Goal: Transaction & Acquisition: Purchase product/service

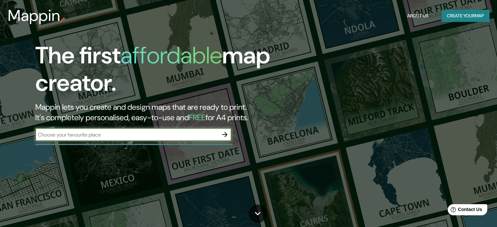
click at [99, 136] on input "text" at bounding box center [126, 135] width 183 height 8
type input "villa de pozos"
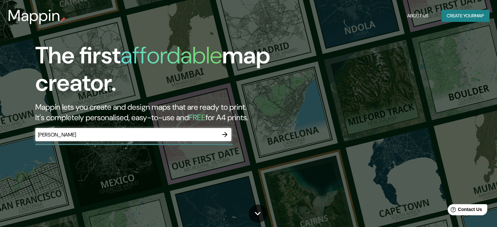
click at [468, 23] on div "Mappin About Us Create your map" at bounding box center [248, 15] width 497 height 21
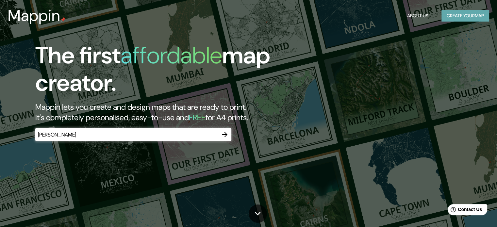
click at [470, 18] on button "Create your map" at bounding box center [465, 16] width 48 height 12
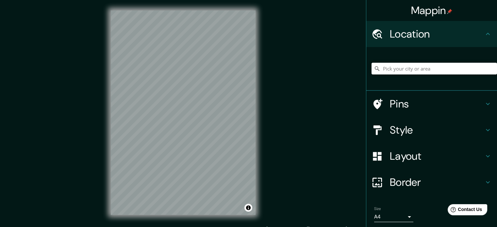
click at [400, 69] on input "Pick your city or area" at bounding box center [433, 69] width 125 height 12
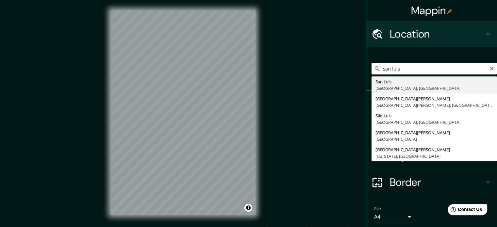
type input "San Luis Potosí, San Luis Potosí, México"
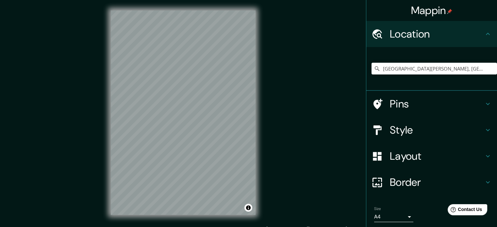
click at [405, 128] on h4 "Style" at bounding box center [437, 130] width 94 height 13
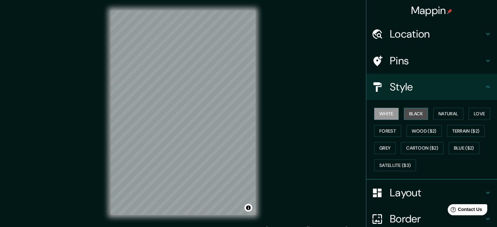
click at [406, 113] on button "Black" at bounding box center [416, 114] width 25 height 12
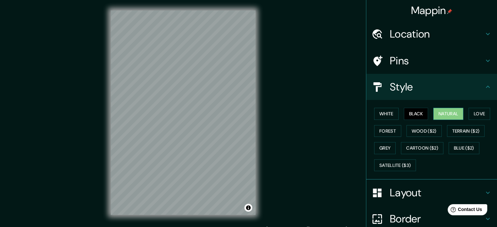
click at [434, 112] on button "Natural" at bounding box center [448, 114] width 30 height 12
click at [469, 113] on button "Love" at bounding box center [480, 114] width 22 height 12
click at [433, 124] on div "White Black Natural Love Forest Wood ($2) Terrain ($2) Grey Cartoon ($2) Blue (…" at bounding box center [433, 139] width 125 height 69
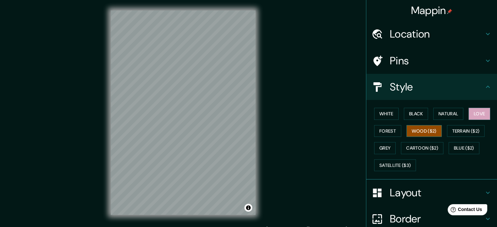
click at [409, 133] on button "Wood ($2)" at bounding box center [423, 131] width 35 height 12
click at [383, 131] on button "Forest" at bounding box center [387, 131] width 27 height 12
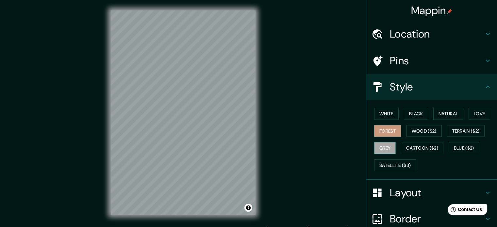
click at [384, 151] on button "Grey" at bounding box center [385, 148] width 22 height 12
click at [384, 115] on button "White" at bounding box center [386, 114] width 25 height 12
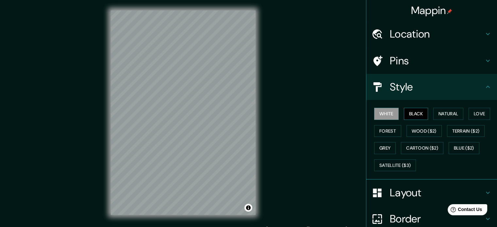
click at [404, 113] on button "Black" at bounding box center [416, 114] width 25 height 12
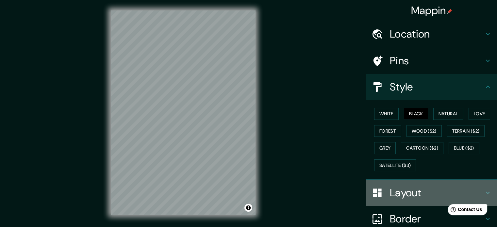
click at [417, 188] on h4 "Layout" at bounding box center [437, 192] width 94 height 13
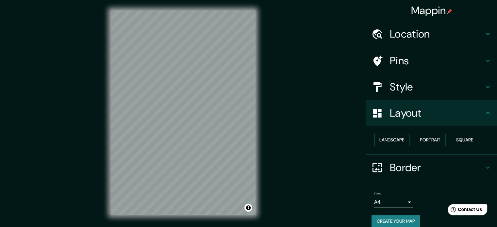
click at [398, 140] on button "Landscape" at bounding box center [391, 140] width 35 height 12
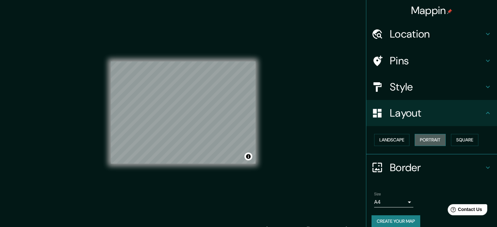
click at [421, 139] on button "Portrait" at bounding box center [430, 140] width 31 height 12
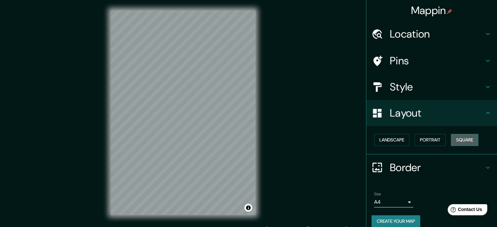
click at [461, 140] on button "Square" at bounding box center [464, 140] width 27 height 12
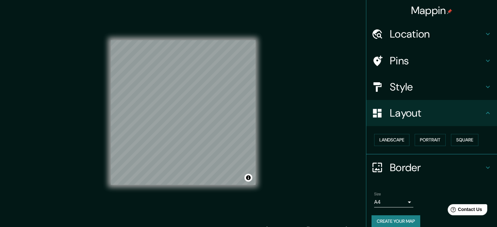
scroll to position [7, 0]
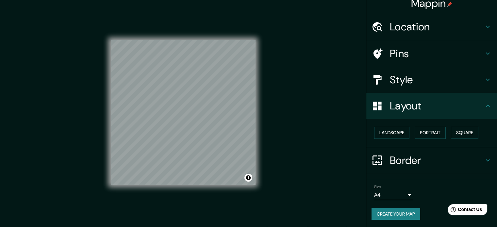
click at [390, 162] on h4 "Border" at bounding box center [437, 160] width 94 height 13
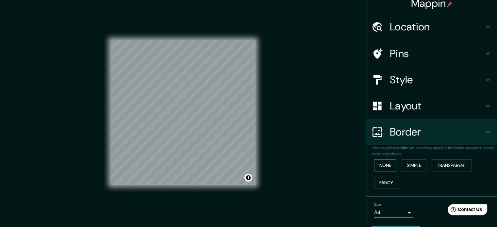
click at [382, 166] on button "None" at bounding box center [385, 165] width 22 height 12
click at [408, 163] on button "Simple" at bounding box center [414, 165] width 25 height 12
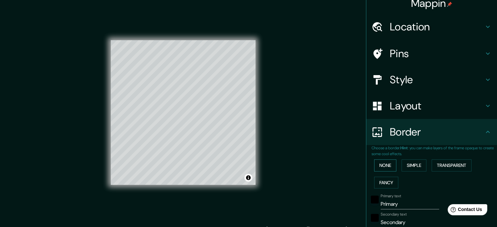
click at [374, 163] on button "None" at bounding box center [385, 165] width 22 height 12
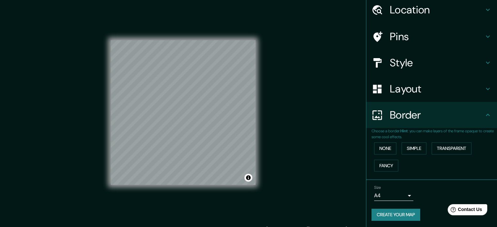
scroll to position [25, 0]
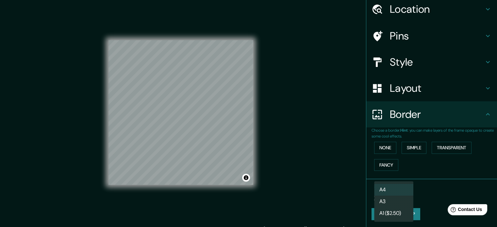
click at [397, 191] on body "Mappin Location San Luis Potosí, San Luis Potosí, México Pins Style Layout Bord…" at bounding box center [248, 113] width 497 height 227
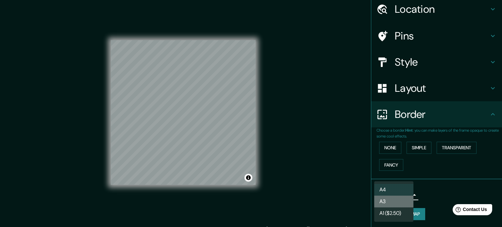
click at [396, 203] on li "A3" at bounding box center [393, 202] width 39 height 12
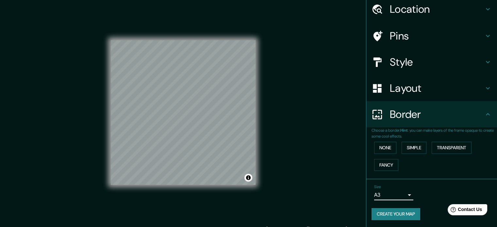
click at [400, 195] on body "Mappin Location San Luis Potosí, San Luis Potosí, México Pins Style Layout Bord…" at bounding box center [248, 113] width 497 height 227
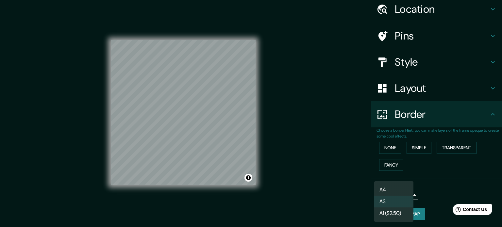
click at [399, 189] on li "A4" at bounding box center [393, 190] width 39 height 12
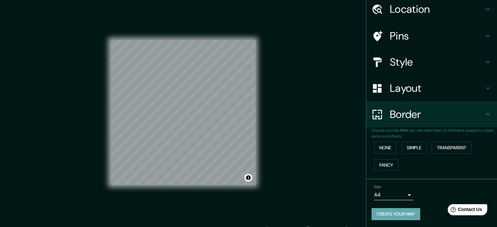
click at [406, 215] on button "Create your map" at bounding box center [395, 214] width 49 height 12
click at [399, 216] on button "Create your map" at bounding box center [395, 214] width 49 height 12
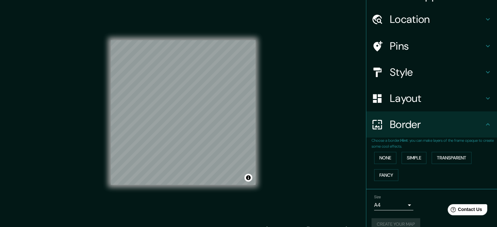
scroll to position [0, 0]
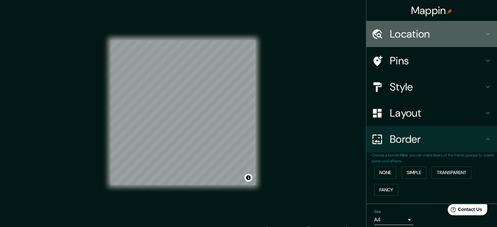
click at [406, 33] on h4 "Location" at bounding box center [437, 33] width 94 height 13
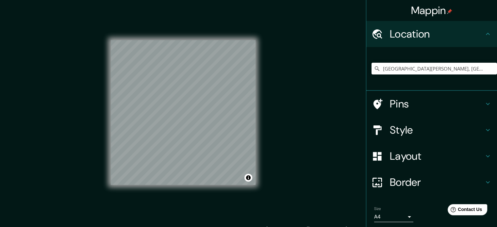
click at [406, 33] on h4 "Location" at bounding box center [437, 33] width 94 height 13
click at [406, 102] on h4 "Pins" at bounding box center [437, 103] width 94 height 13
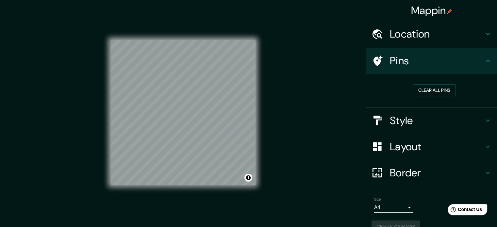
click at [431, 64] on h4 "Pins" at bounding box center [437, 60] width 94 height 13
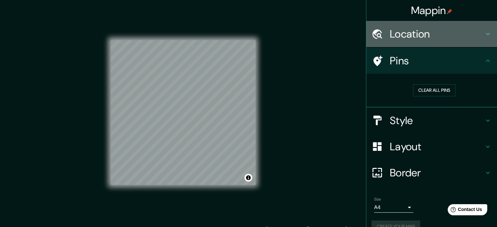
click at [484, 34] on icon at bounding box center [488, 34] width 8 height 8
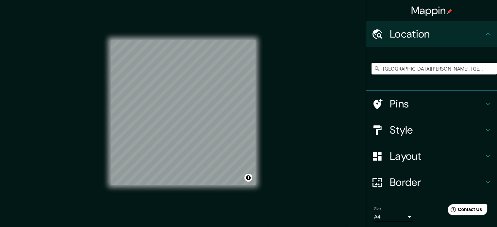
click at [485, 102] on icon at bounding box center [488, 104] width 8 height 8
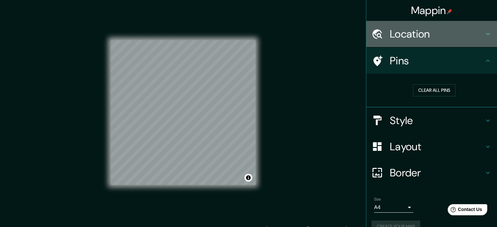
click at [486, 32] on icon at bounding box center [488, 34] width 8 height 8
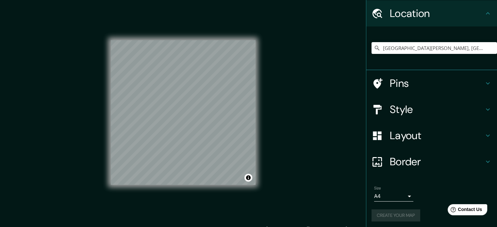
scroll to position [22, 0]
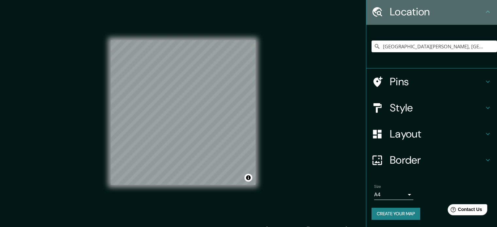
click at [484, 12] on icon at bounding box center [488, 12] width 8 height 8
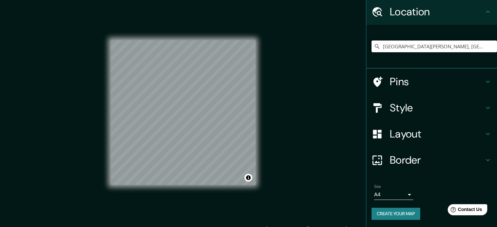
click at [484, 12] on icon at bounding box center [488, 12] width 8 height 8
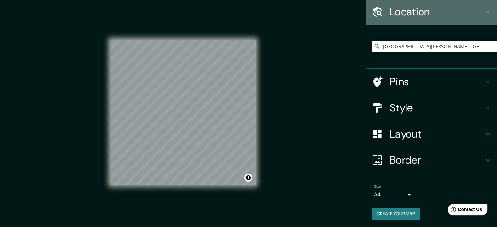
click at [440, 11] on h4 "Location" at bounding box center [437, 11] width 94 height 13
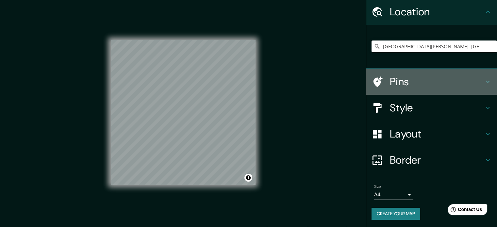
click at [393, 90] on div "Pins" at bounding box center [431, 82] width 131 height 26
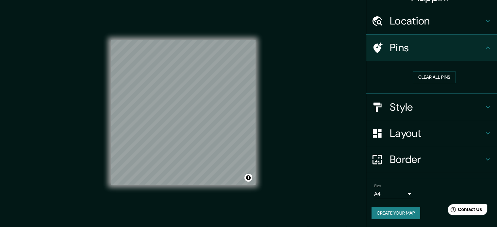
scroll to position [12, 0]
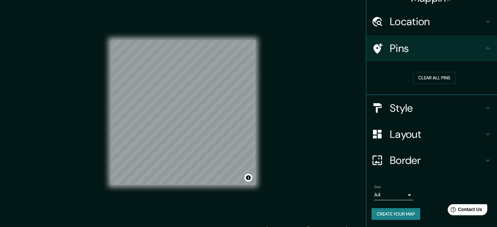
click at [405, 106] on h4 "Style" at bounding box center [437, 108] width 94 height 13
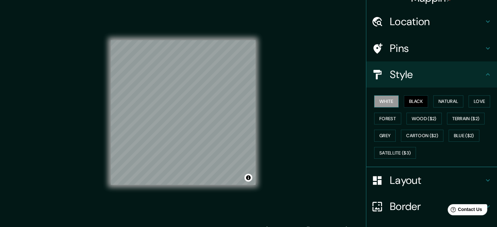
click at [393, 106] on button "White" at bounding box center [386, 101] width 25 height 12
click at [411, 102] on button "Black" at bounding box center [416, 101] width 25 height 12
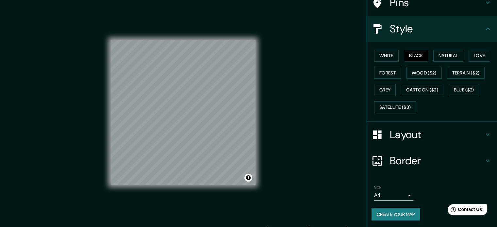
click at [409, 128] on h4 "Layout" at bounding box center [437, 134] width 94 height 13
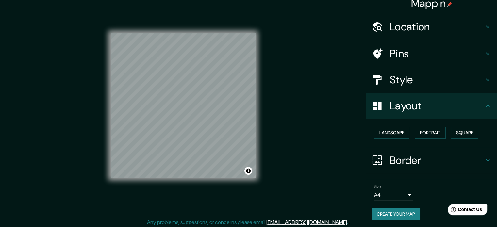
scroll to position [8, 0]
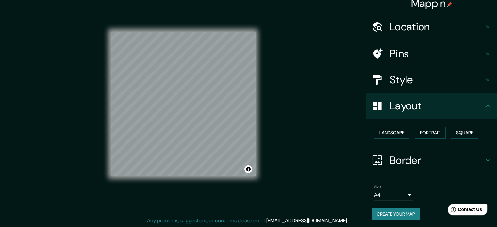
drag, startPoint x: 471, startPoint y: 210, endPoint x: 431, endPoint y: 194, distance: 43.1
click at [439, 202] on html "Help Contact Us" at bounding box center [464, 209] width 51 height 14
click at [406, 198] on body "Mappin Location San Luis Potosí, San Luis Potosí, México Pins Style Layout Land…" at bounding box center [248, 105] width 497 height 227
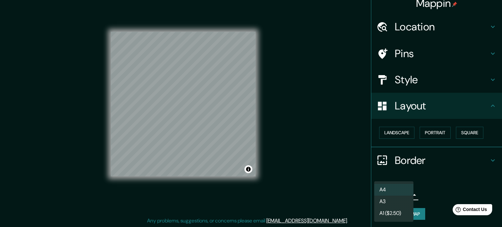
click at [387, 204] on li "A3" at bounding box center [393, 202] width 39 height 12
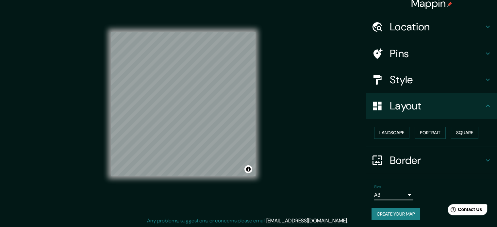
click at [399, 194] on body "Mappin Location San Luis Potosí, San Luis Potosí, México Pins Style Layout Land…" at bounding box center [248, 105] width 497 height 227
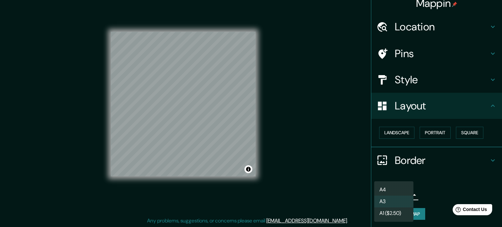
click at [388, 189] on li "A4" at bounding box center [393, 190] width 39 height 12
type input "single"
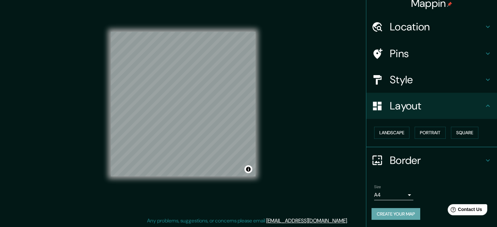
click at [394, 209] on button "Create your map" at bounding box center [395, 214] width 49 height 12
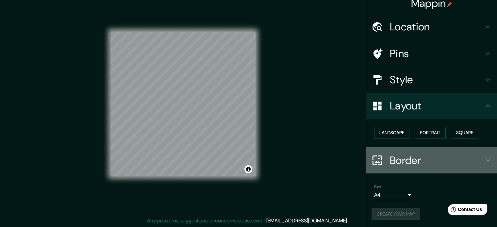
click at [485, 160] on icon at bounding box center [488, 160] width 8 height 8
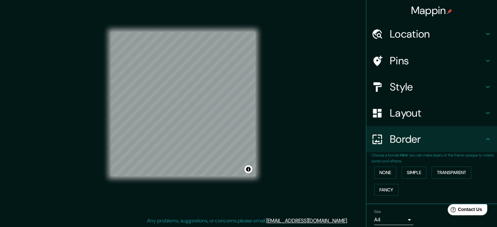
scroll to position [25, 0]
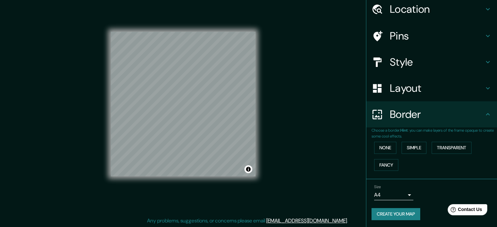
drag, startPoint x: 472, startPoint y: 0, endPoint x: 316, endPoint y: 44, distance: 162.0
click at [316, 44] on div "Mappin Location San Luis Potosí, San Luis Potosí, México Pins Style Layout Bord…" at bounding box center [248, 110] width 497 height 236
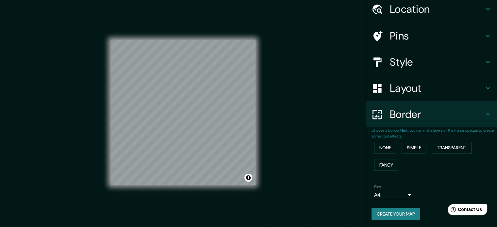
click at [463, 91] on h4 "Layout" at bounding box center [437, 88] width 94 height 13
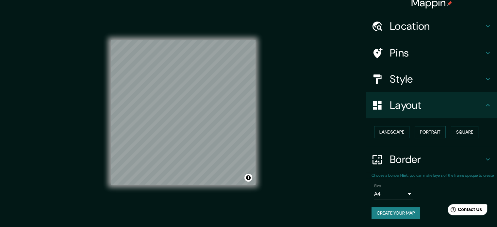
scroll to position [7, 0]
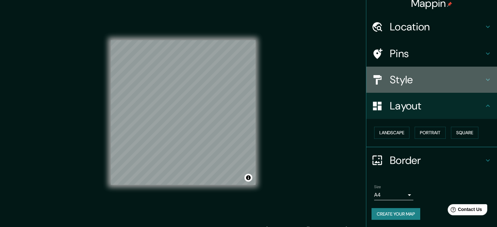
click at [440, 75] on h4 "Style" at bounding box center [437, 79] width 94 height 13
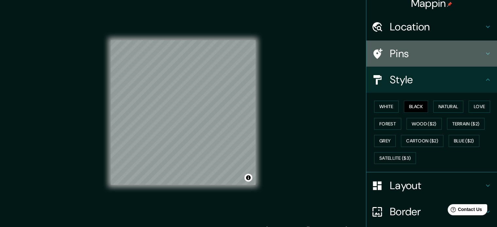
click at [433, 51] on h4 "Pins" at bounding box center [437, 53] width 94 height 13
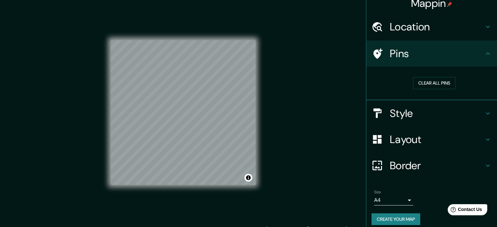
scroll to position [0, 0]
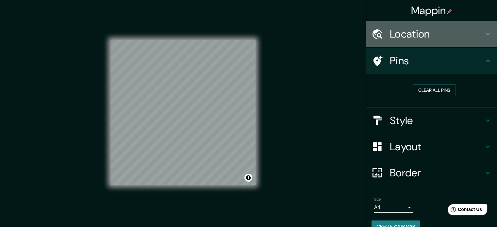
click at [435, 37] on h4 "Location" at bounding box center [437, 33] width 94 height 13
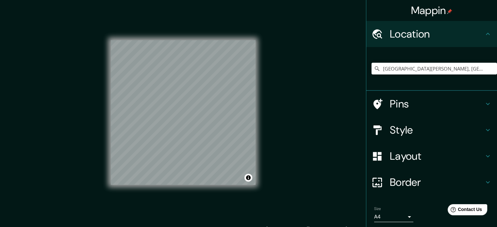
click at [435, 8] on h4 "Mappin" at bounding box center [431, 10] width 41 height 13
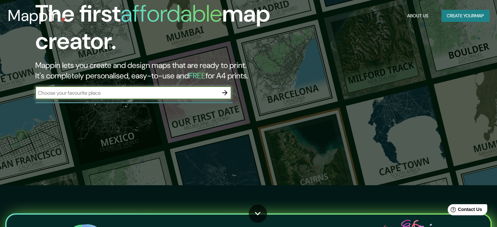
scroll to position [32, 0]
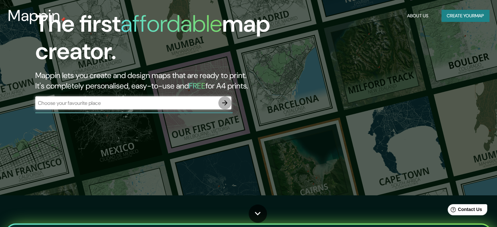
click at [224, 104] on icon "button" at bounding box center [225, 103] width 8 height 8
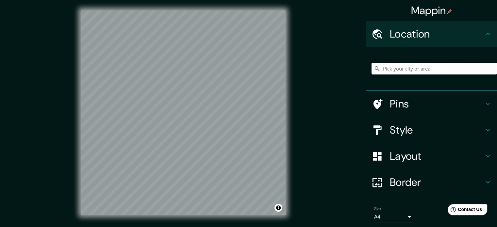
click at [393, 65] on input "Pick your city or area" at bounding box center [433, 69] width 125 height 12
type input "v"
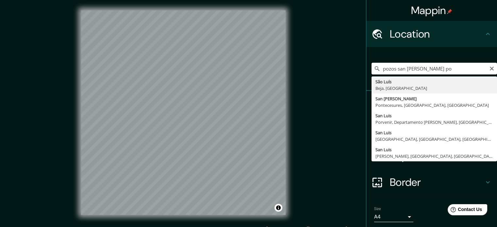
drag, startPoint x: 390, startPoint y: 68, endPoint x: 372, endPoint y: 69, distance: 18.7
click at [372, 69] on div "pozos san luis po São Luís Beja, Portugal San Luís Pontecesures, provincia de P…" at bounding box center [433, 69] width 125 height 12
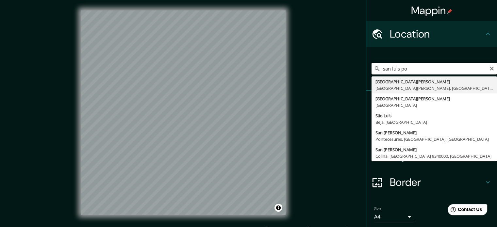
click at [404, 68] on input "san luis po" at bounding box center [433, 69] width 125 height 12
type input "San Luis Potosí, San Luis Potosí, México"
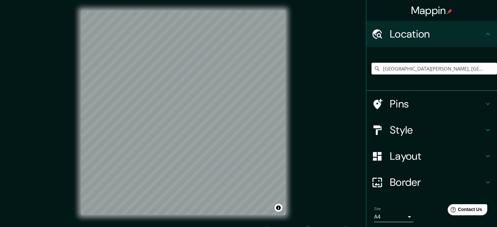
click at [415, 104] on h4 "Pins" at bounding box center [437, 103] width 94 height 13
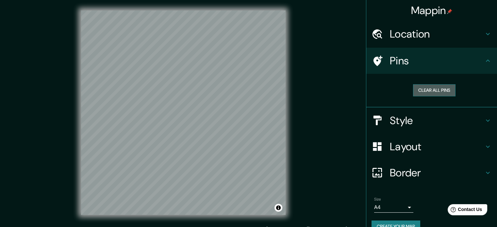
click at [422, 94] on button "Clear all pins" at bounding box center [434, 90] width 42 height 12
click at [436, 91] on button "Clear all pins" at bounding box center [434, 90] width 42 height 12
click at [392, 67] on h4 "Pins" at bounding box center [437, 60] width 94 height 13
click at [413, 87] on button "Clear all pins" at bounding box center [434, 90] width 42 height 12
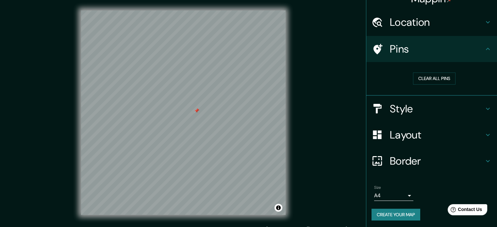
scroll to position [12, 0]
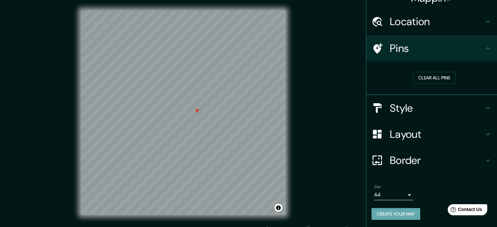
click at [391, 215] on button "Create your map" at bounding box center [395, 214] width 49 height 12
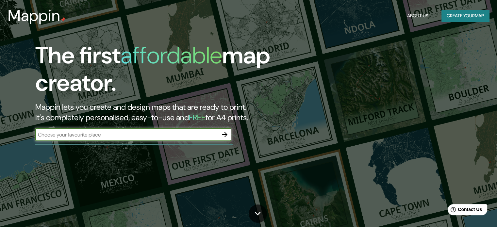
click at [464, 17] on button "Create your map" at bounding box center [465, 16] width 48 height 12
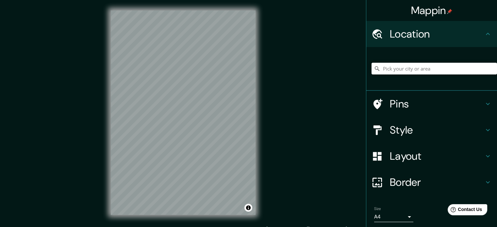
click at [401, 68] on input "Pick your city or area" at bounding box center [433, 69] width 125 height 12
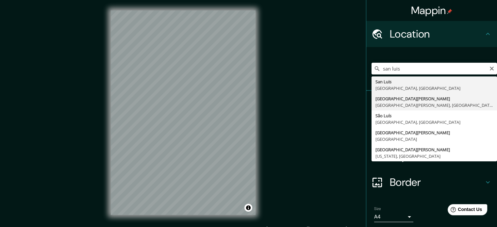
type input "San Luis Potosí, San Luis Potosí, México"
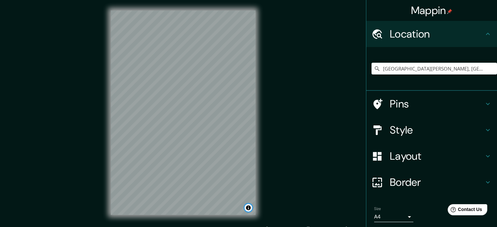
click at [248, 211] on button "Toggle attribution" at bounding box center [248, 208] width 8 height 8
click at [237, 207] on link "Improve this map" at bounding box center [227, 208] width 32 height 5
click at [397, 111] on div "Pins" at bounding box center [431, 104] width 131 height 26
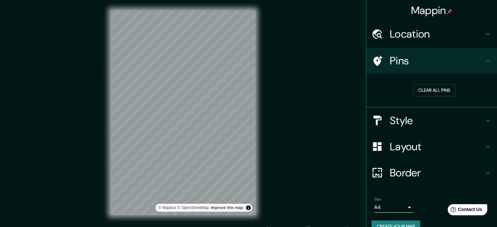
click at [414, 119] on h4 "Style" at bounding box center [437, 120] width 94 height 13
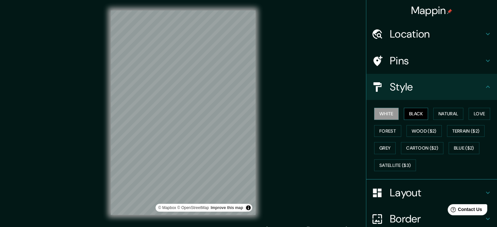
click at [410, 117] on button "Black" at bounding box center [416, 114] width 25 height 12
click at [406, 191] on h4 "Layout" at bounding box center [437, 192] width 94 height 13
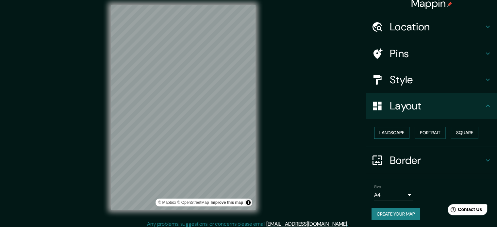
scroll to position [8, 0]
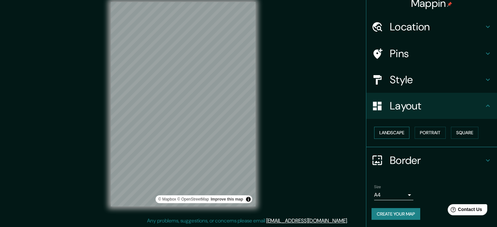
click at [397, 134] on button "Landscape" at bounding box center [391, 133] width 35 height 12
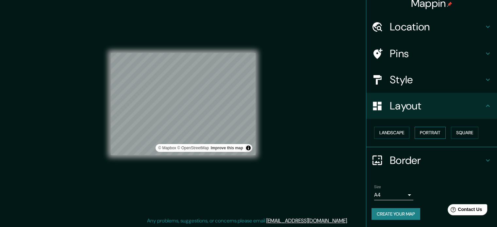
click at [422, 133] on button "Portrait" at bounding box center [430, 133] width 31 height 12
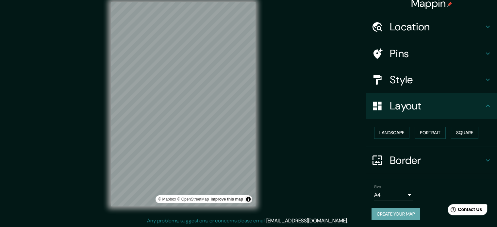
click at [401, 214] on button "Create your map" at bounding box center [395, 214] width 49 height 12
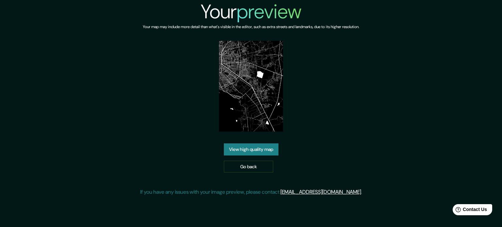
click at [250, 73] on img at bounding box center [251, 86] width 64 height 91
click at [255, 152] on link "View high quality map" at bounding box center [251, 149] width 55 height 12
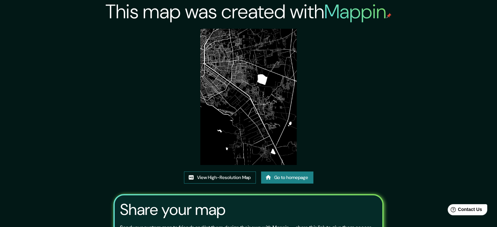
click at [226, 179] on link "View High-Resolution Map" at bounding box center [220, 178] width 72 height 12
